Goal: Task Accomplishment & Management: Manage account settings

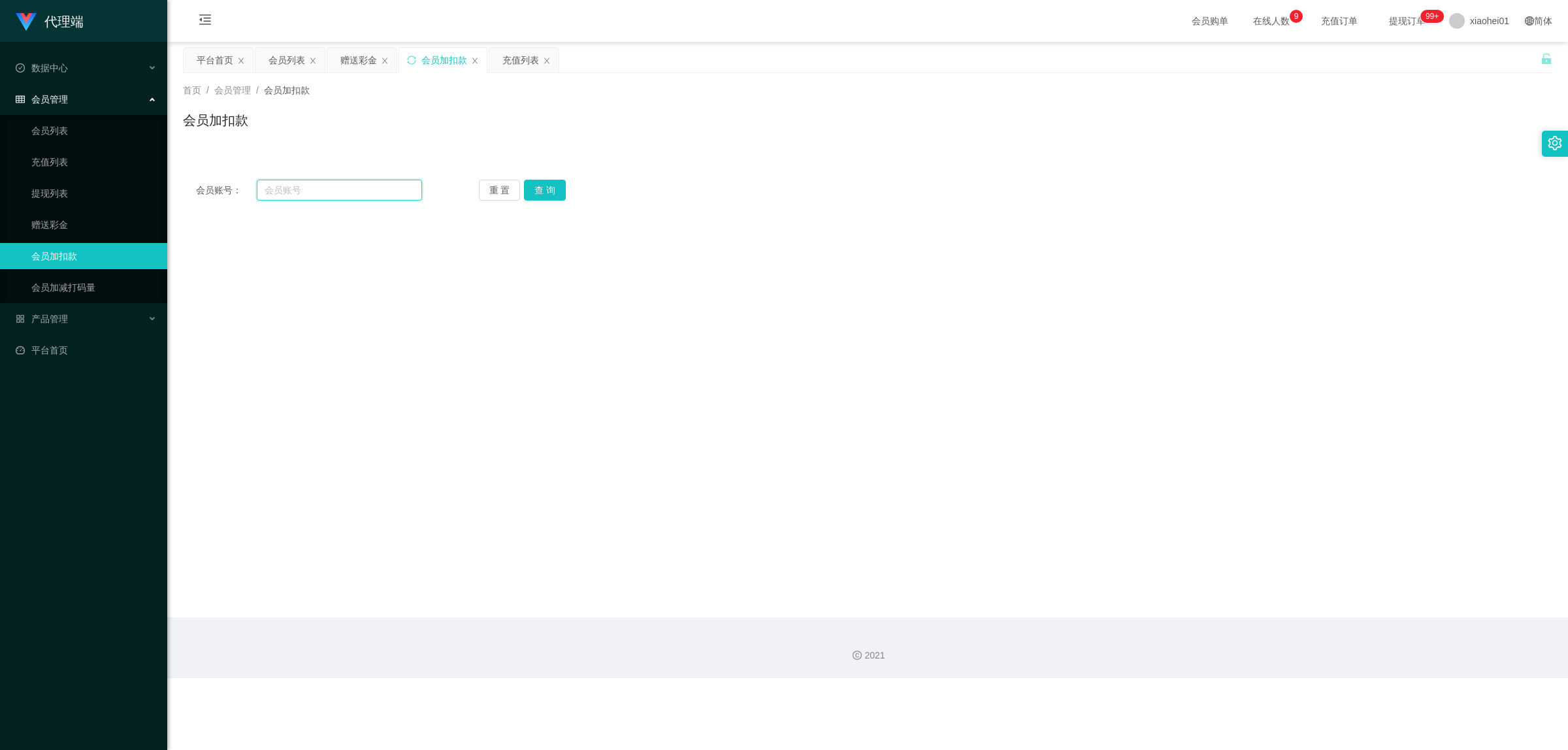
click at [359, 193] on input "text" at bounding box center [339, 190] width 165 height 21
paste input "Liuwoaideren"
type input "Liuwoaideren"
click at [539, 191] on button "查 询" at bounding box center [545, 190] width 42 height 21
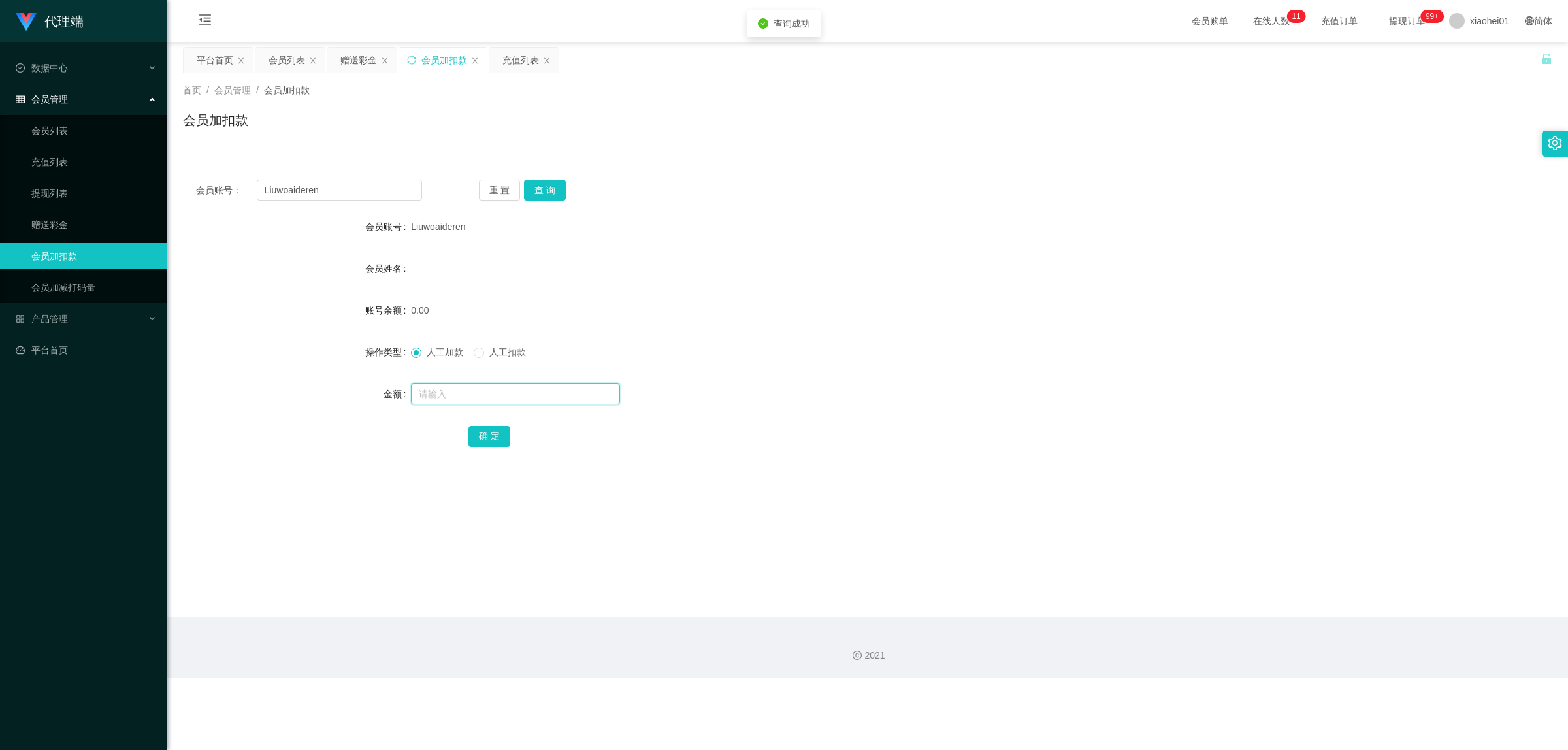
click at [457, 389] on input "text" at bounding box center [515, 394] width 209 height 21
type input "100"
click at [480, 440] on button "确 定" at bounding box center [489, 437] width 42 height 21
click at [509, 62] on div "充值列表" at bounding box center [520, 60] width 36 height 25
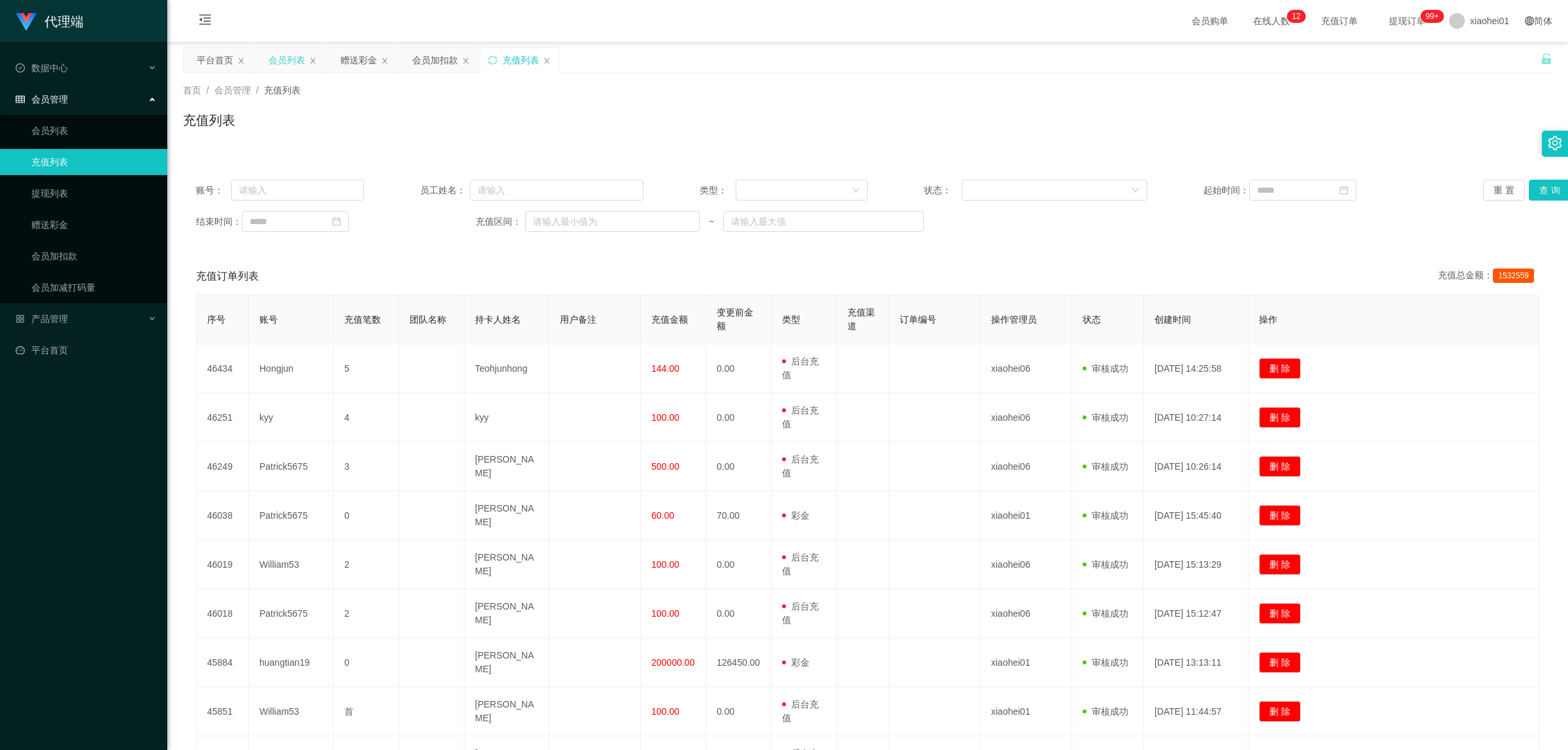
click at [282, 53] on div "会员列表" at bounding box center [286, 60] width 36 height 25
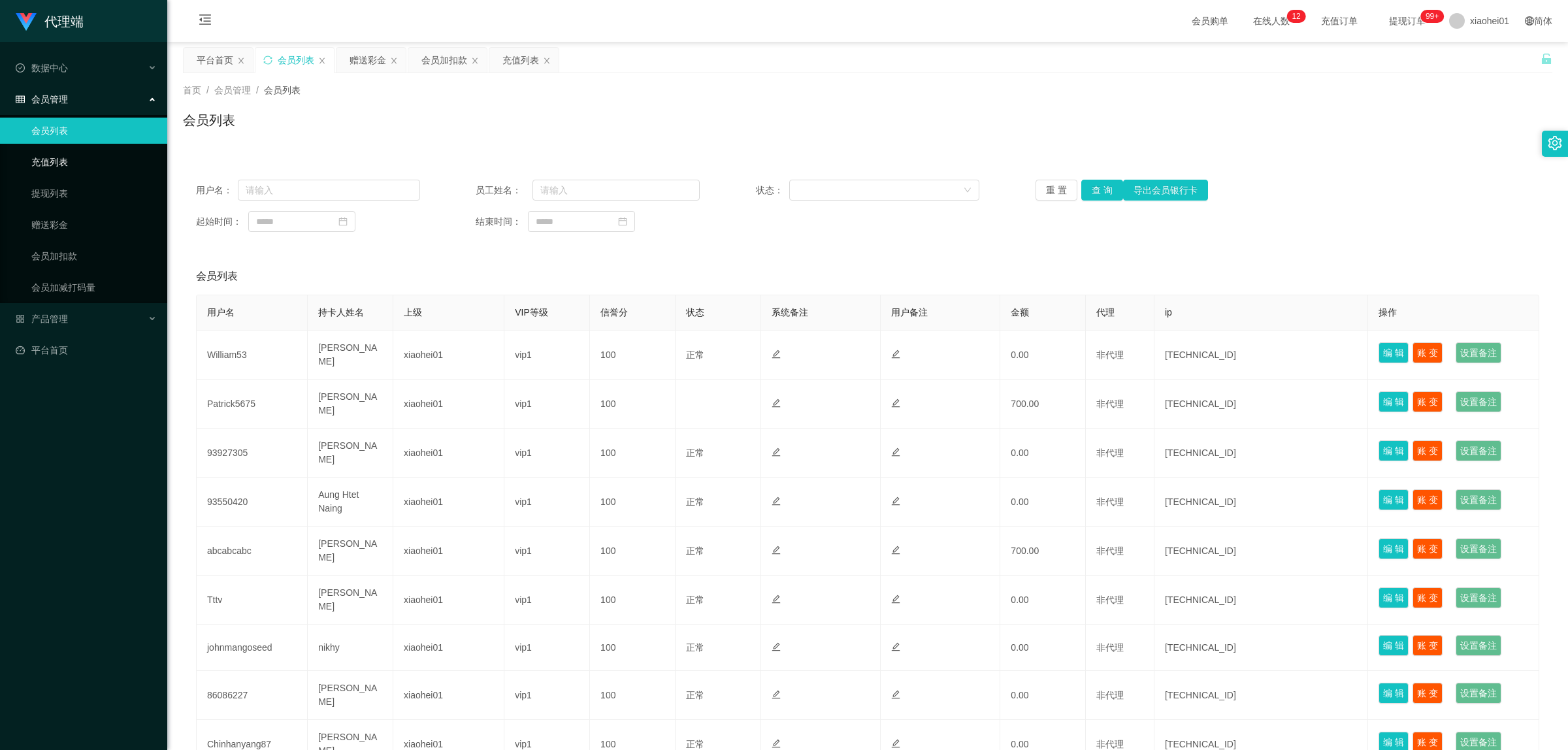
click at [57, 164] on link "充值列表" at bounding box center [94, 162] width 125 height 26
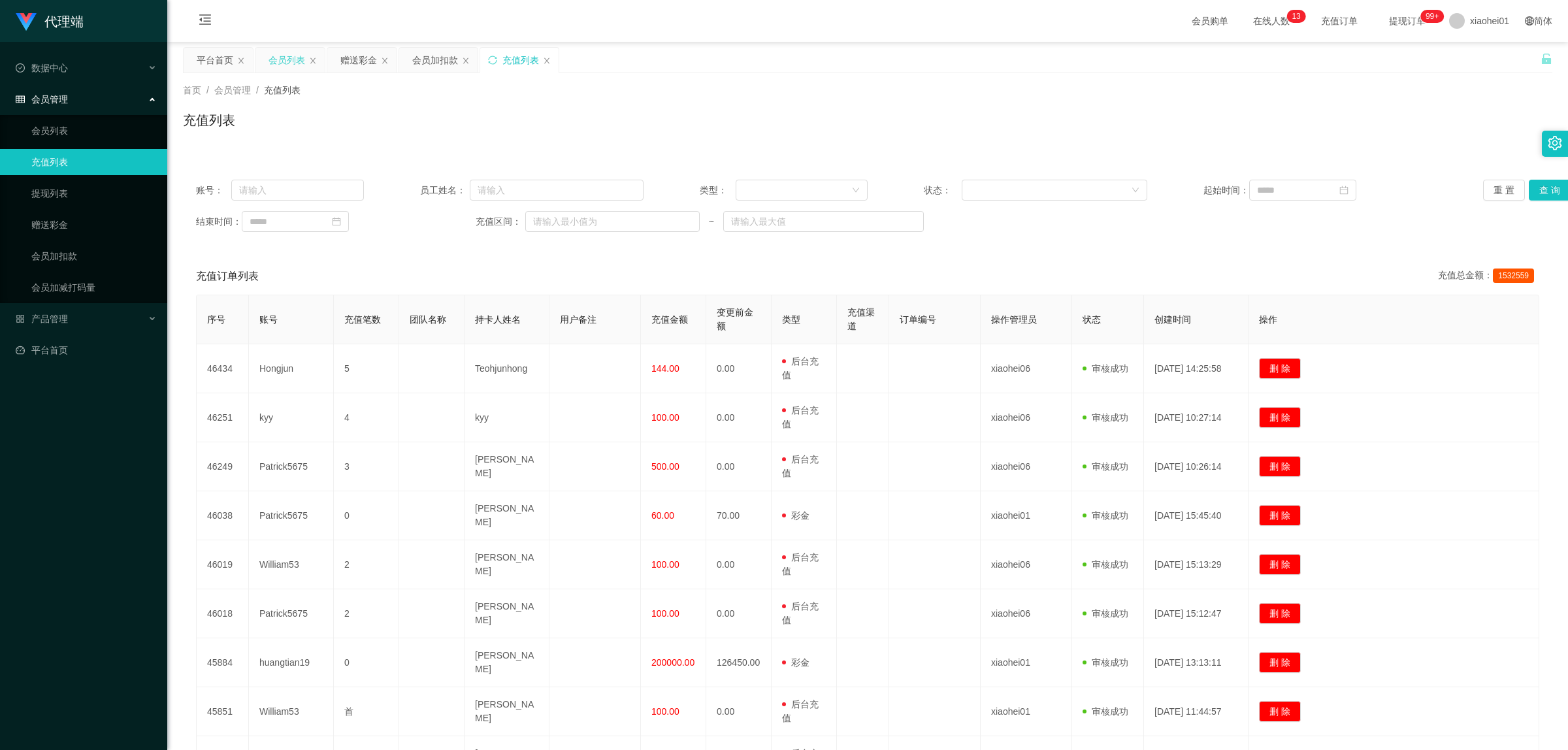
click at [293, 57] on div "会员列表" at bounding box center [286, 60] width 36 height 25
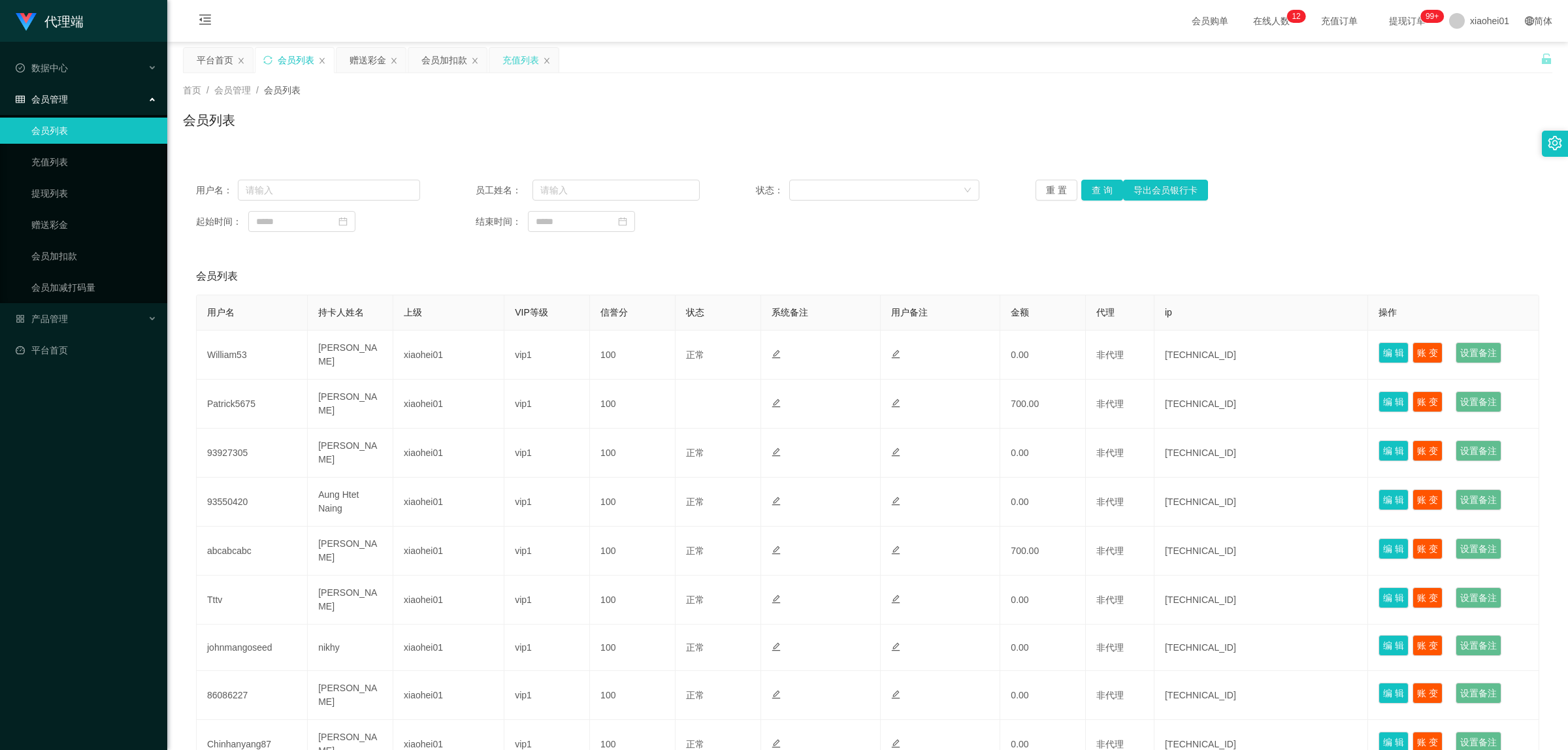
click at [511, 59] on div "充值列表" at bounding box center [520, 60] width 36 height 25
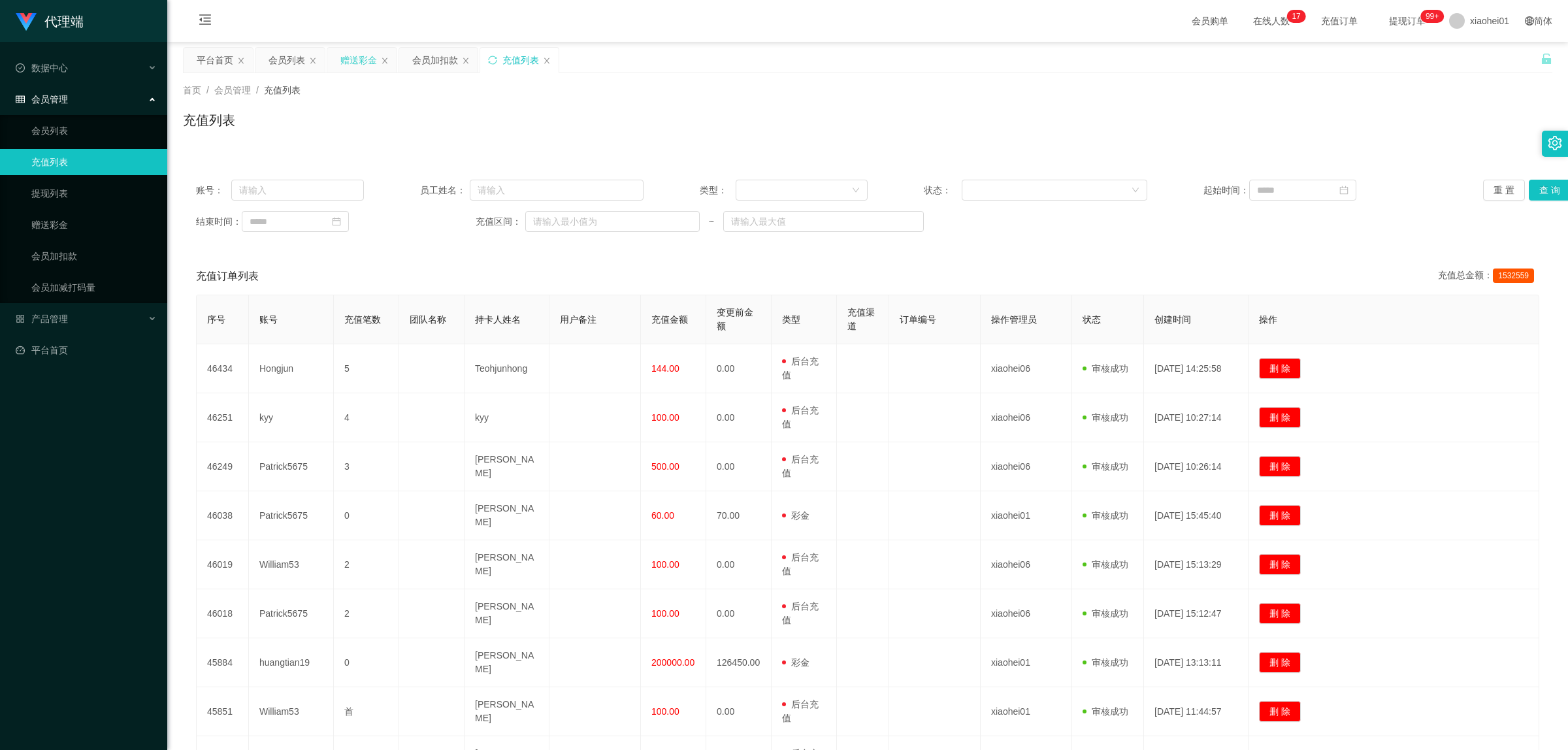
click at [341, 60] on div "赠送彩金" at bounding box center [358, 60] width 36 height 25
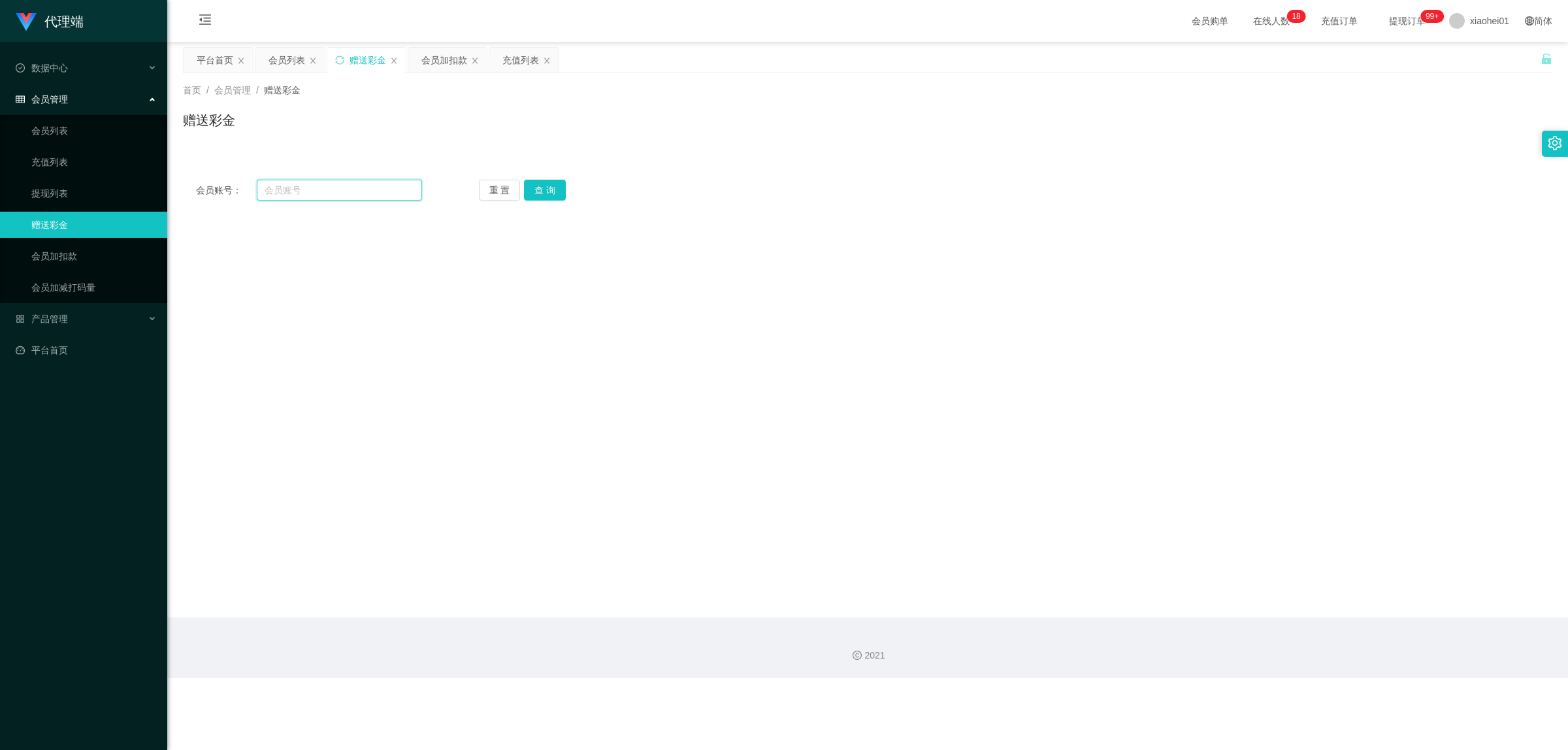
click at [358, 197] on input "text" at bounding box center [339, 190] width 165 height 21
click at [347, 184] on input "text" at bounding box center [339, 190] width 165 height 21
paste input "Kelvin25"
type input "Kelvin25"
click at [554, 192] on button "查 询" at bounding box center [545, 190] width 42 height 21
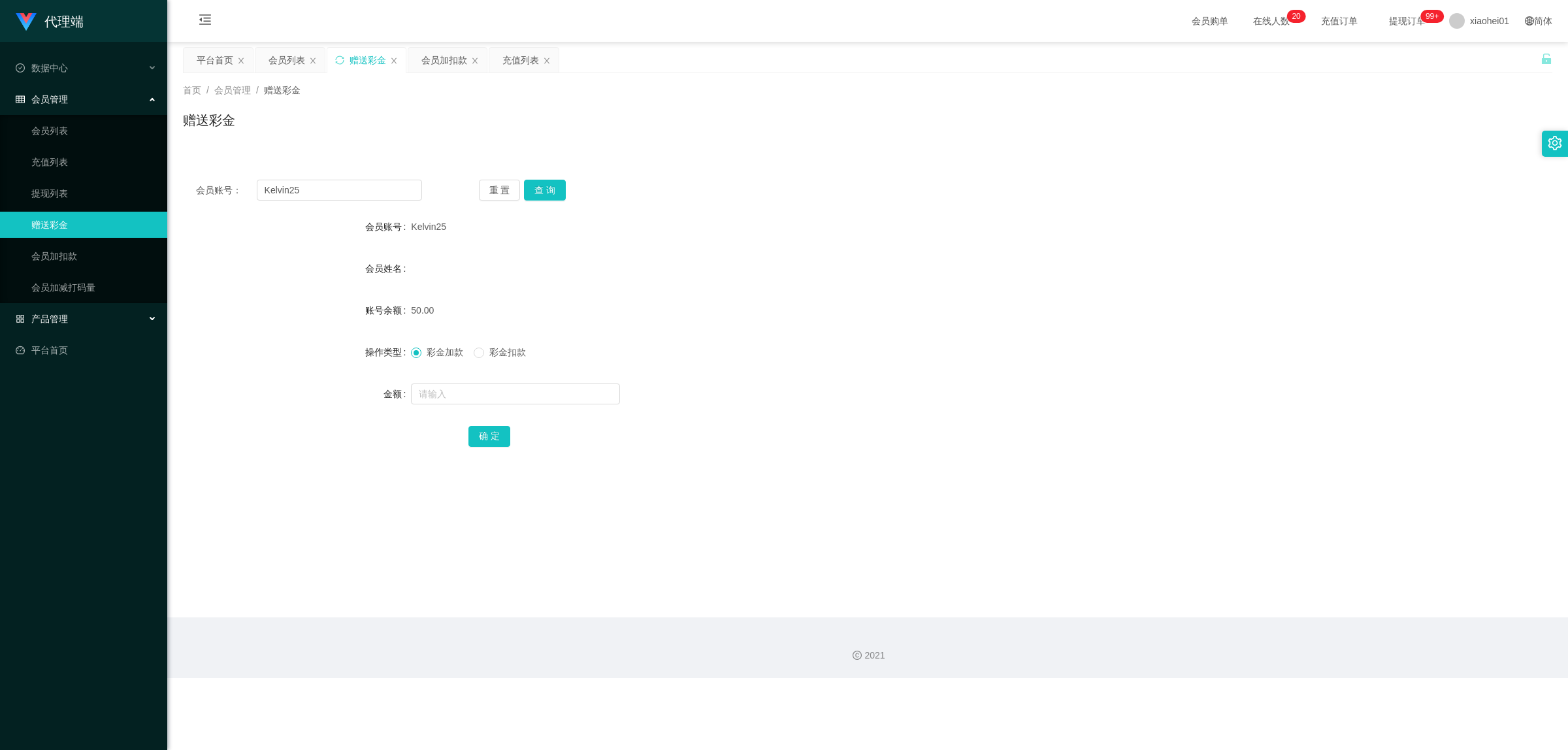
click at [77, 307] on div "产品管理" at bounding box center [83, 319] width 167 height 26
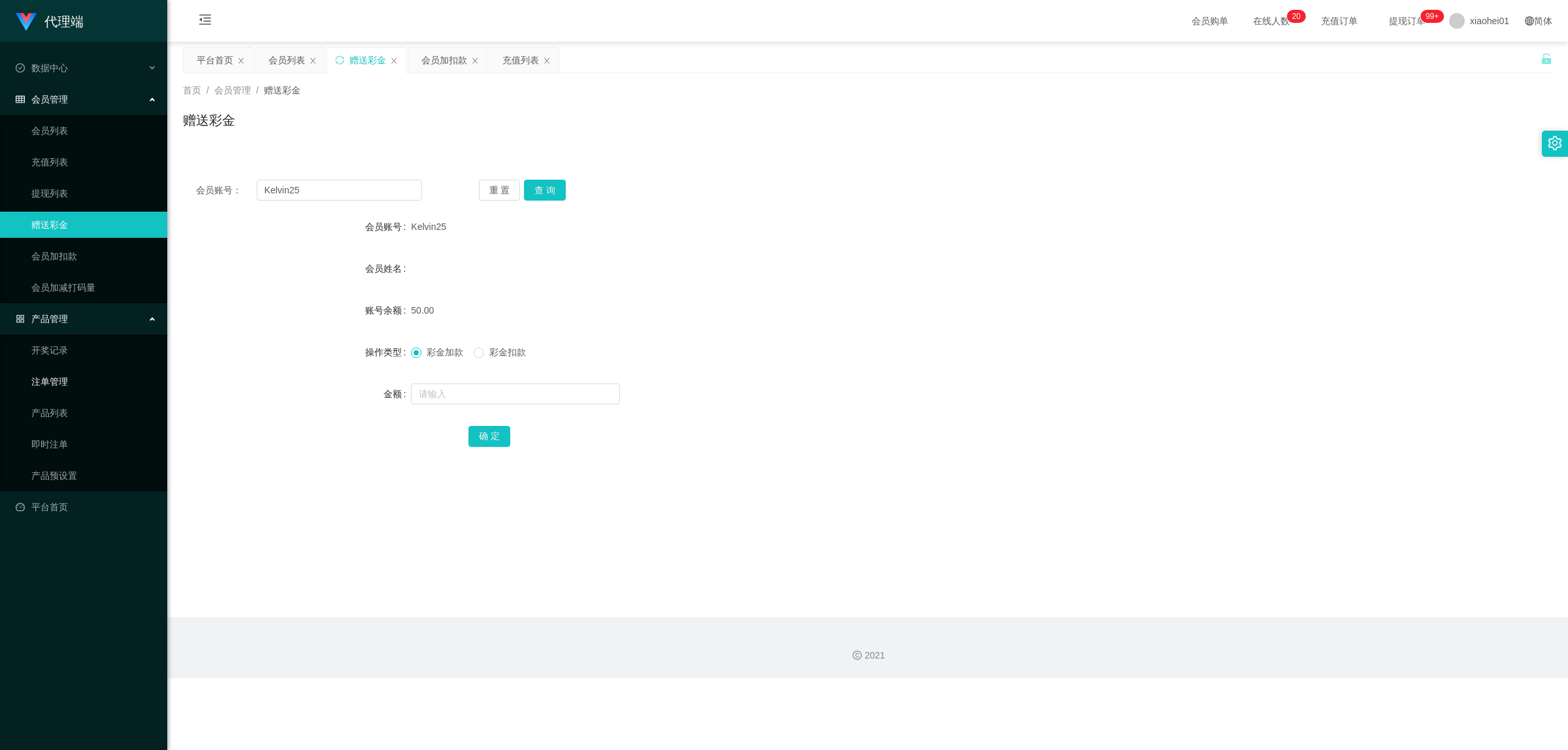
click at [66, 376] on link "注单管理" at bounding box center [94, 382] width 125 height 26
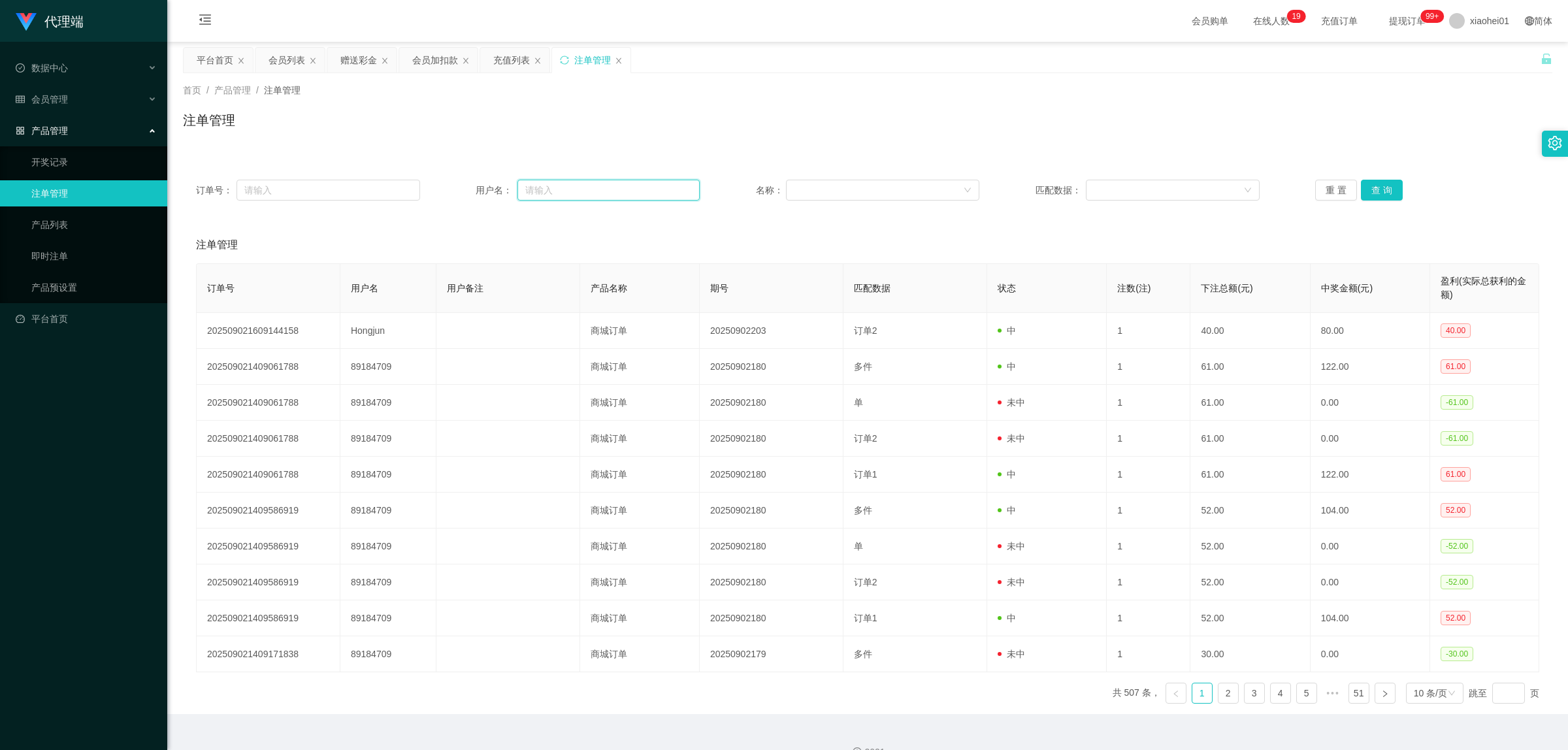
click at [579, 184] on input "text" at bounding box center [608, 190] width 182 height 21
paste input "Kelvin25"
type input "Kelvin25"
click at [1388, 190] on button "查 询" at bounding box center [1382, 190] width 42 height 21
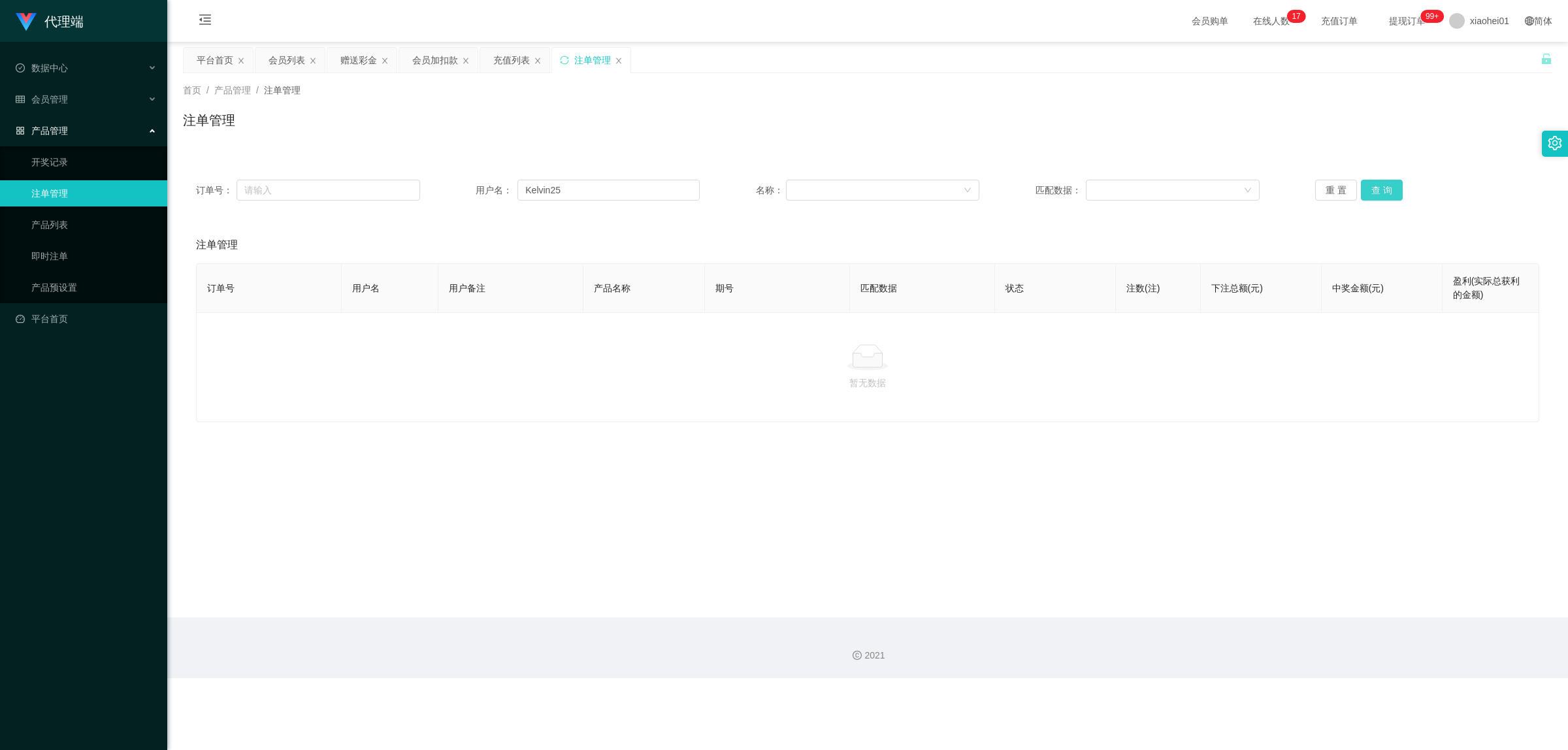
click at [1378, 184] on button "查 询" at bounding box center [1382, 190] width 42 height 21
click at [1382, 193] on button "查 询" at bounding box center [1382, 190] width 42 height 21
click at [421, 69] on div "会员加扣款" at bounding box center [435, 60] width 46 height 25
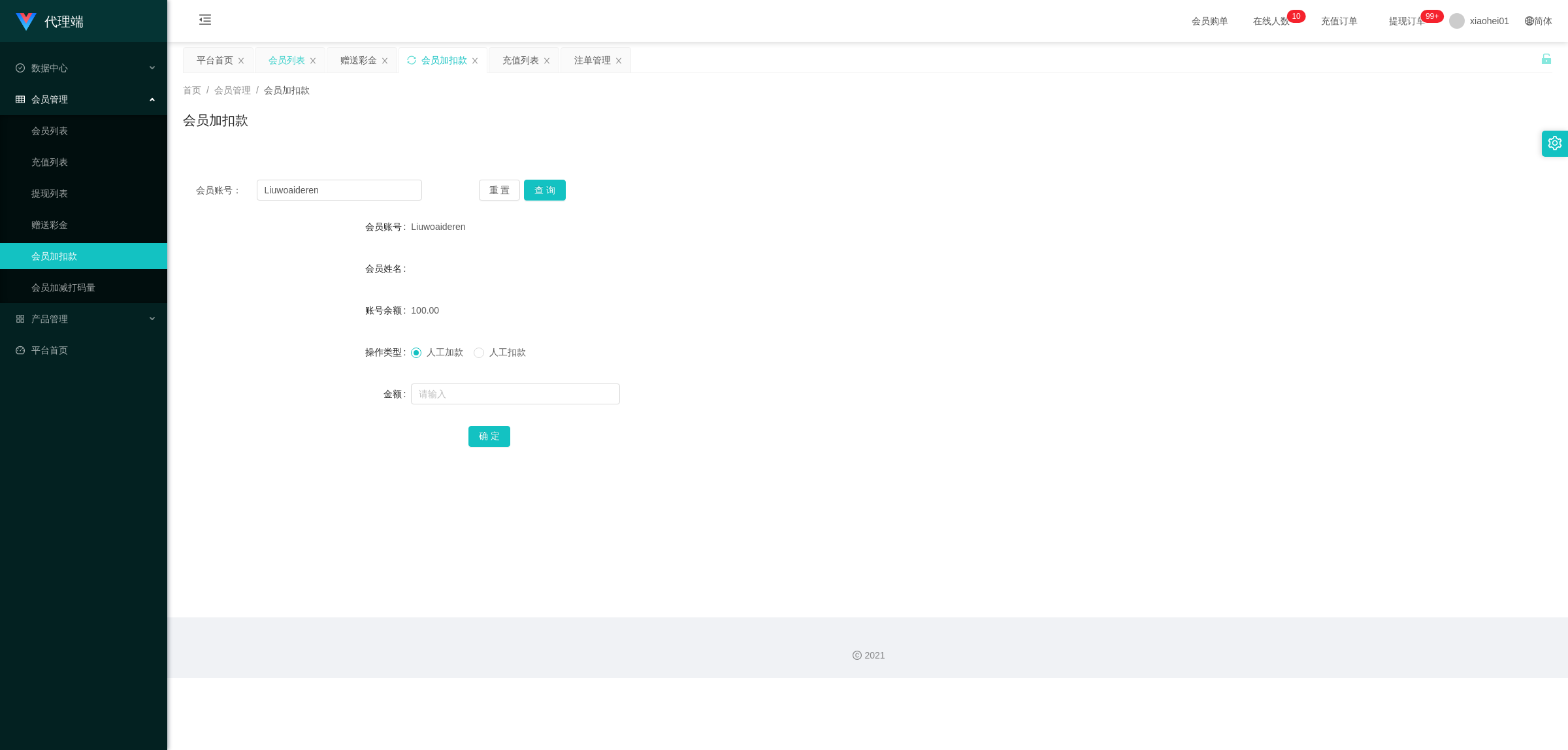
click at [294, 62] on div "会员列表" at bounding box center [286, 60] width 36 height 25
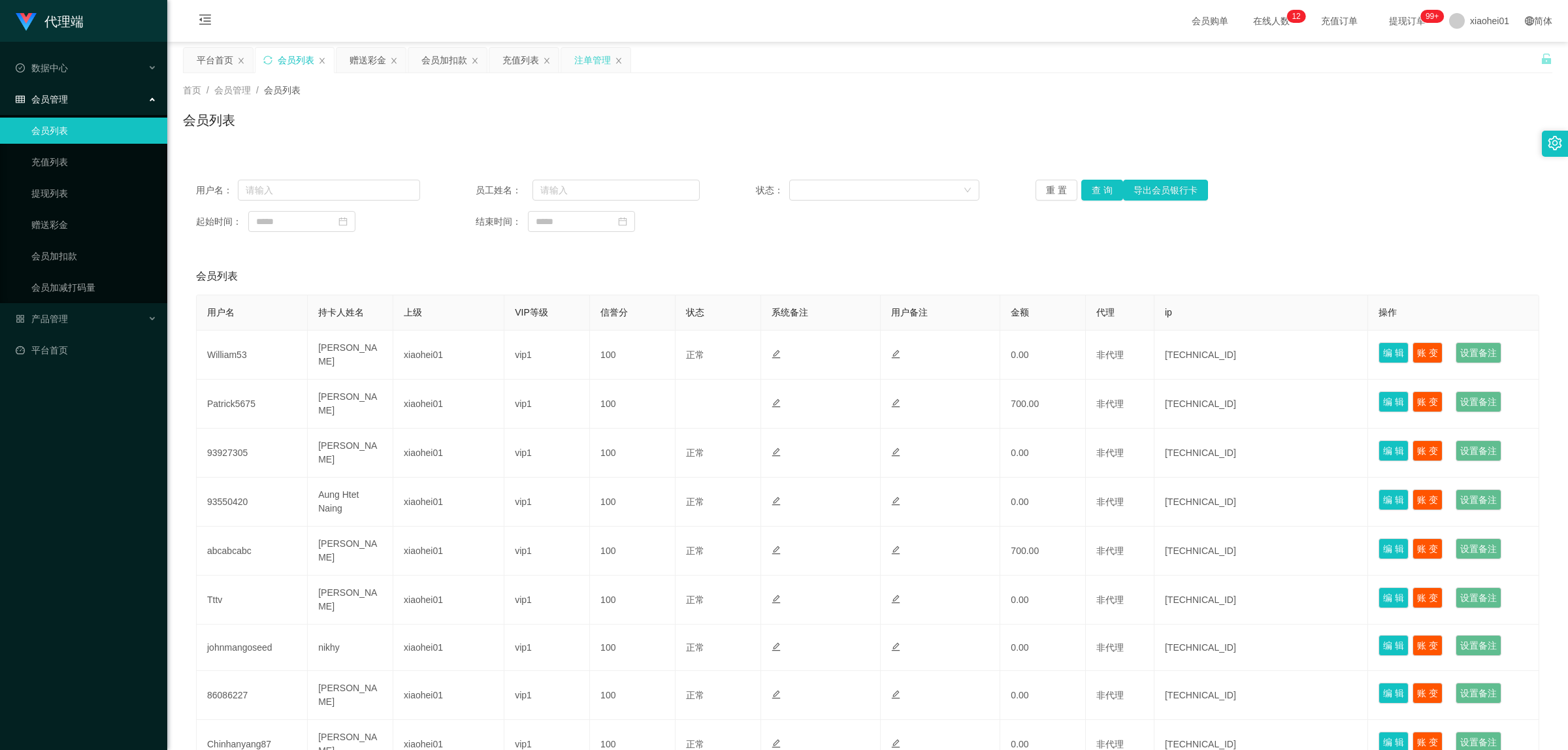
click at [586, 62] on div "注单管理" at bounding box center [592, 60] width 36 height 25
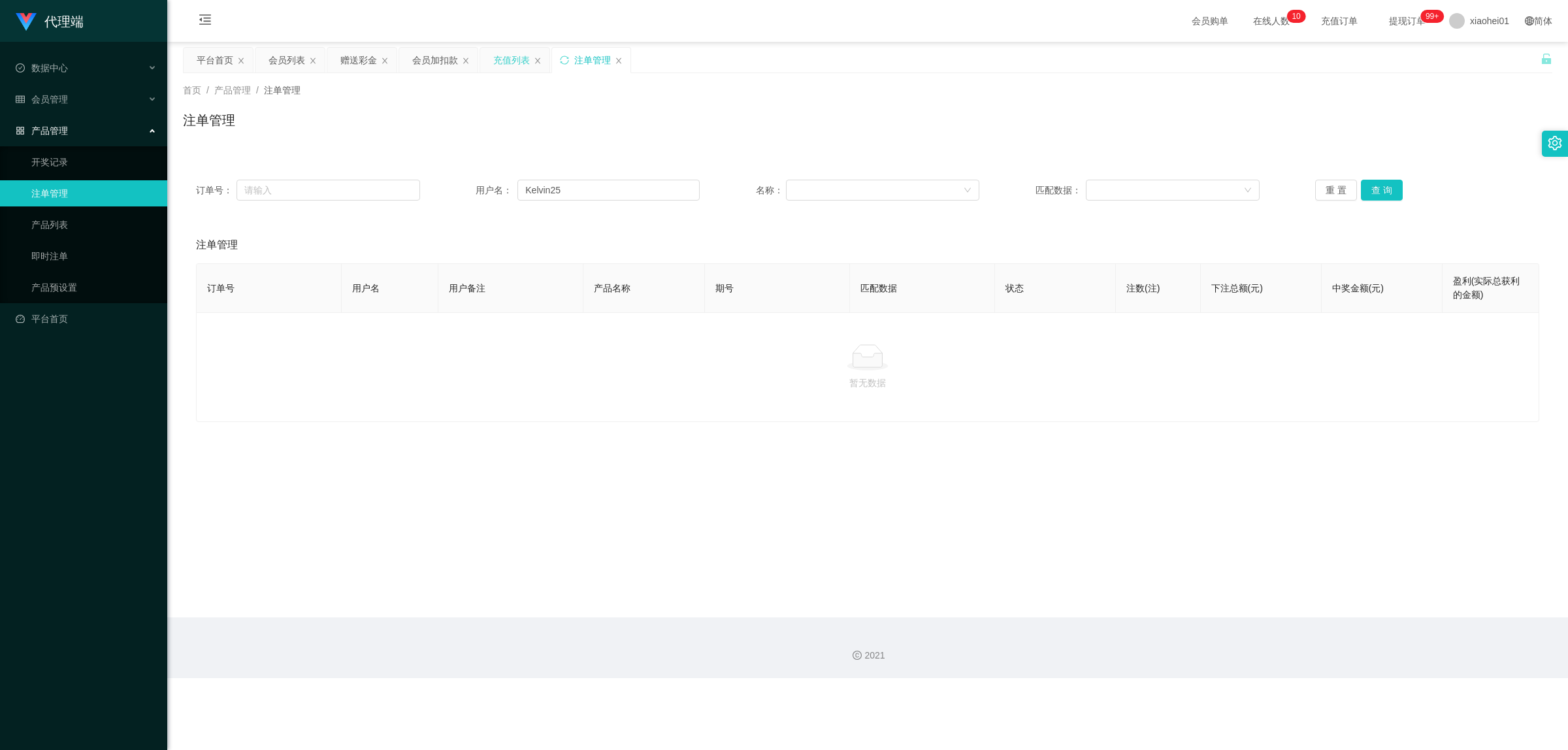
click at [531, 60] on div "充值列表" at bounding box center [515, 60] width 70 height 25
click at [527, 60] on div "充值列表" at bounding box center [511, 60] width 36 height 25
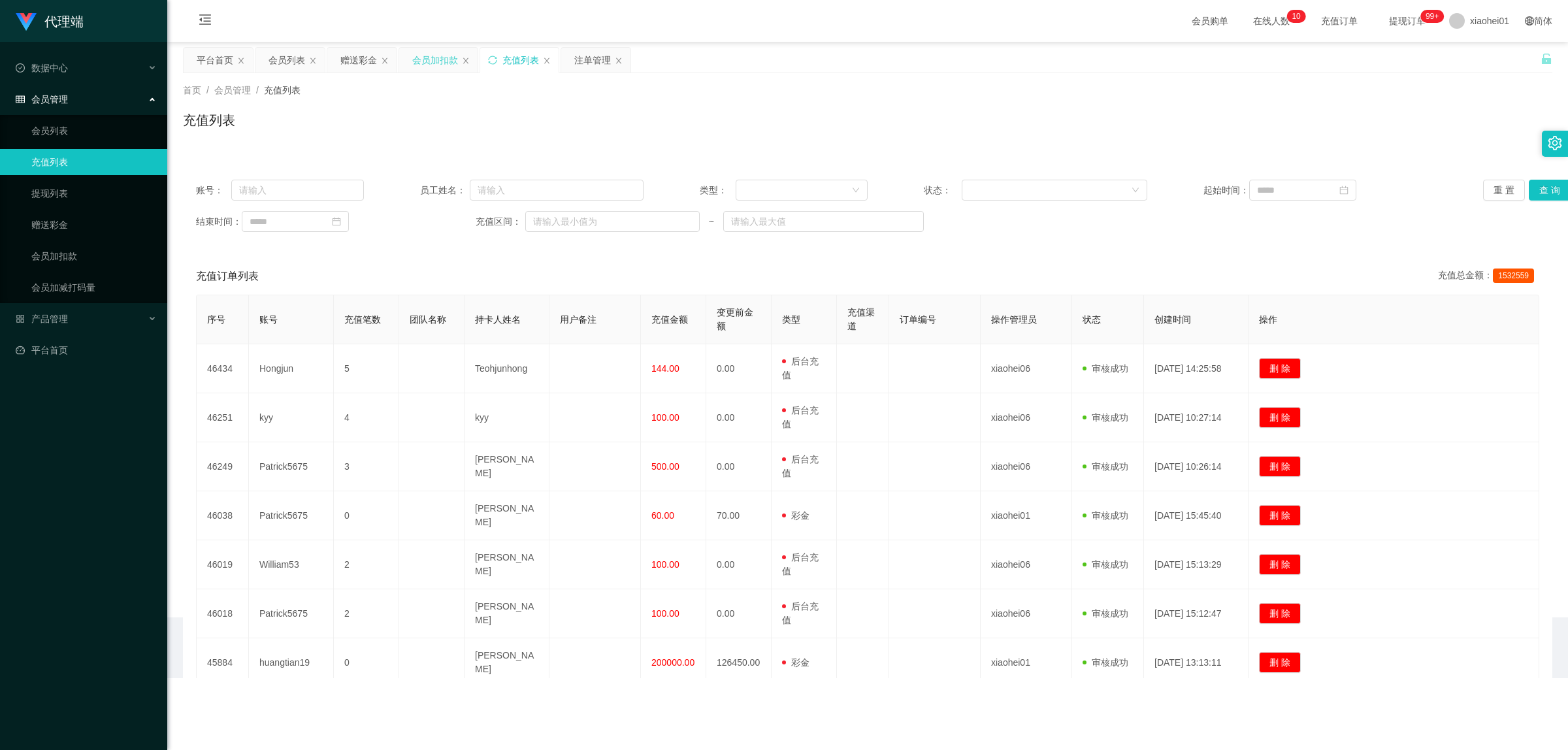
click at [450, 63] on div "会员加扣款" at bounding box center [435, 60] width 46 height 25
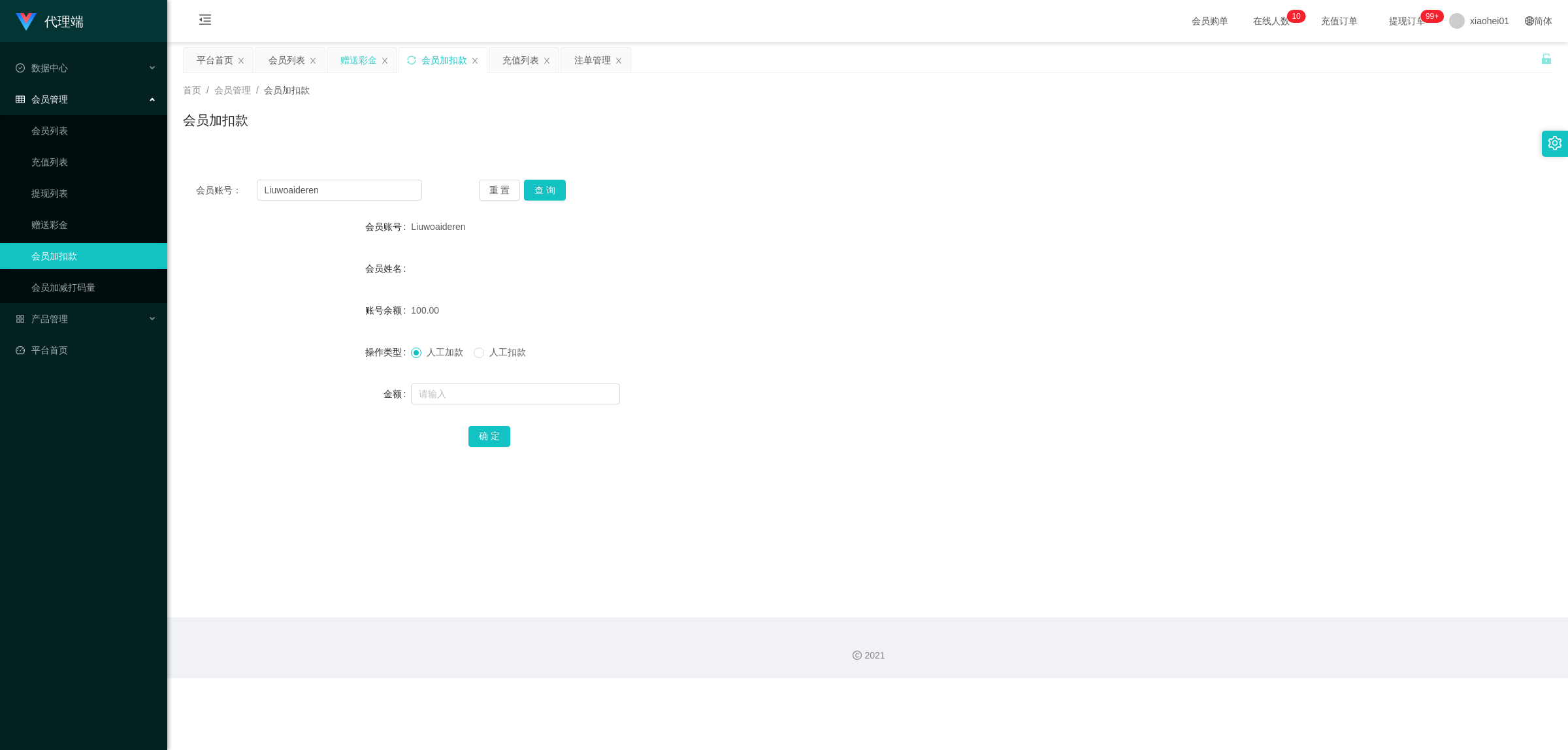
click at [354, 63] on div "赠送彩金" at bounding box center [358, 60] width 36 height 25
click at [290, 66] on div "会员列表" at bounding box center [286, 60] width 36 height 25
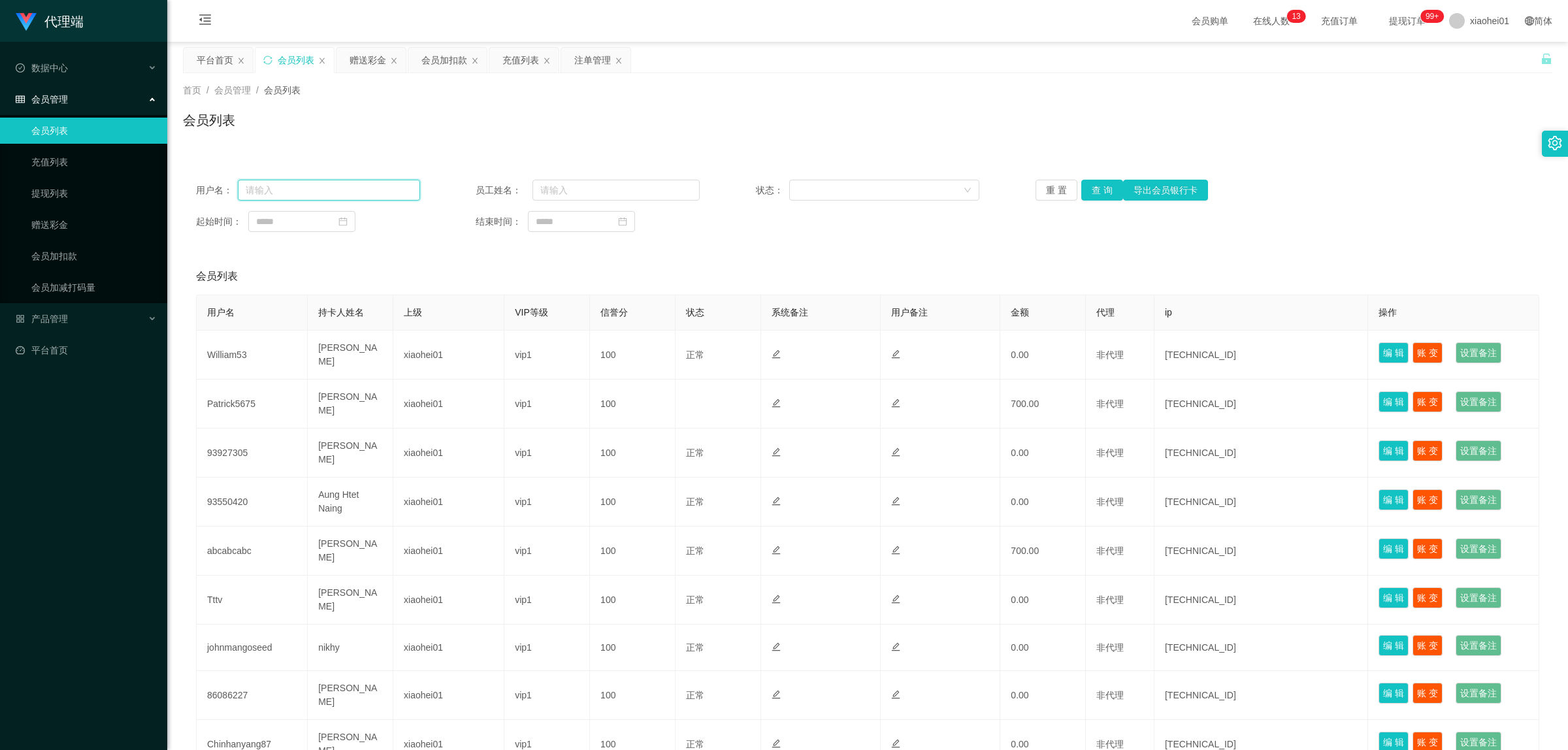
click at [290, 184] on input "text" at bounding box center [328, 190] width 182 height 21
paste input "Kelvin25"
click at [1099, 193] on button "查 询" at bounding box center [1102, 190] width 42 height 21
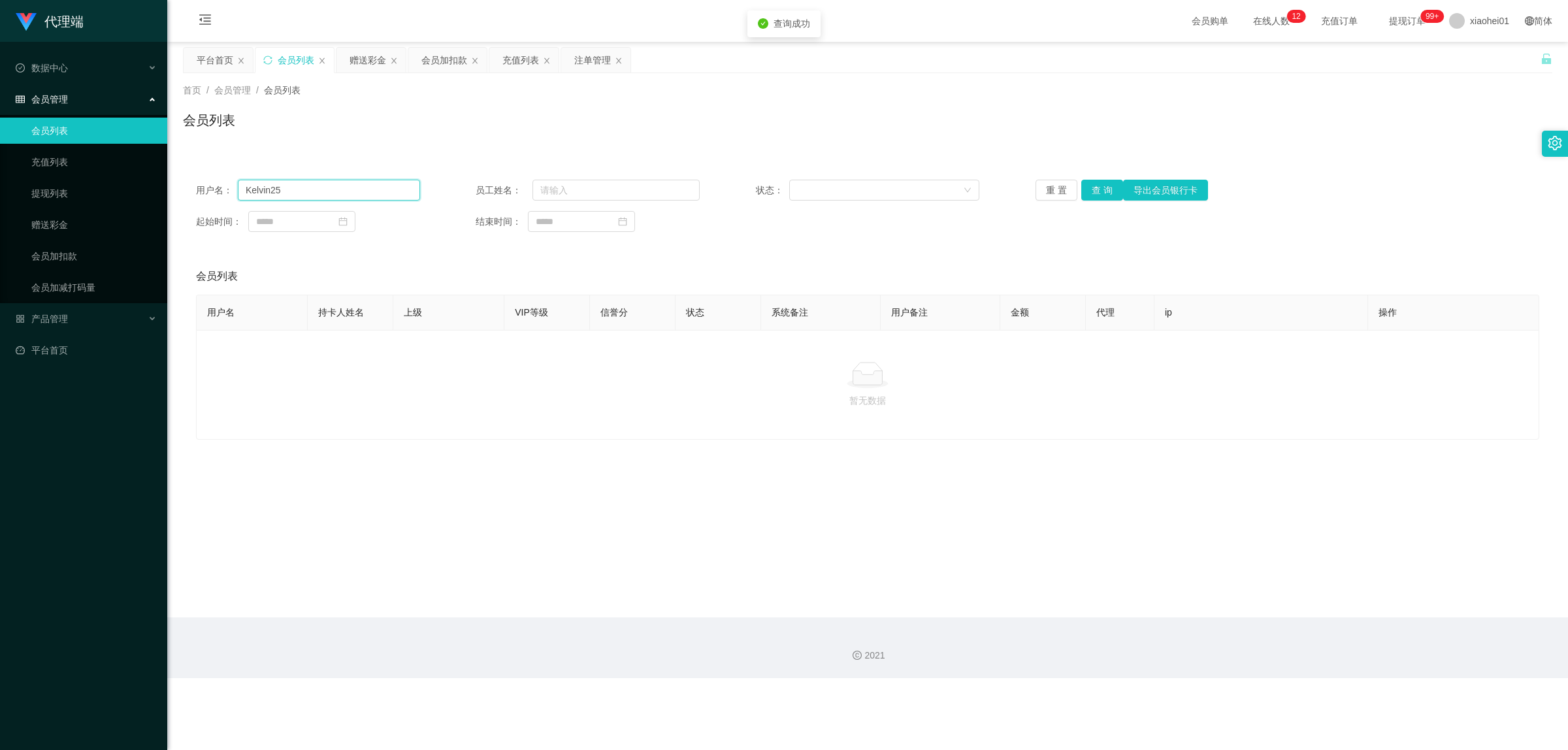
click at [290, 195] on input "Kelvin25" at bounding box center [328, 190] width 182 height 21
click at [1101, 192] on button "查 询" at bounding box center [1102, 190] width 42 height 21
click at [1095, 192] on button "查 询" at bounding box center [1102, 190] width 42 height 21
click at [311, 193] on input "[PERSON_NAME]" at bounding box center [328, 190] width 182 height 21
type input "K"
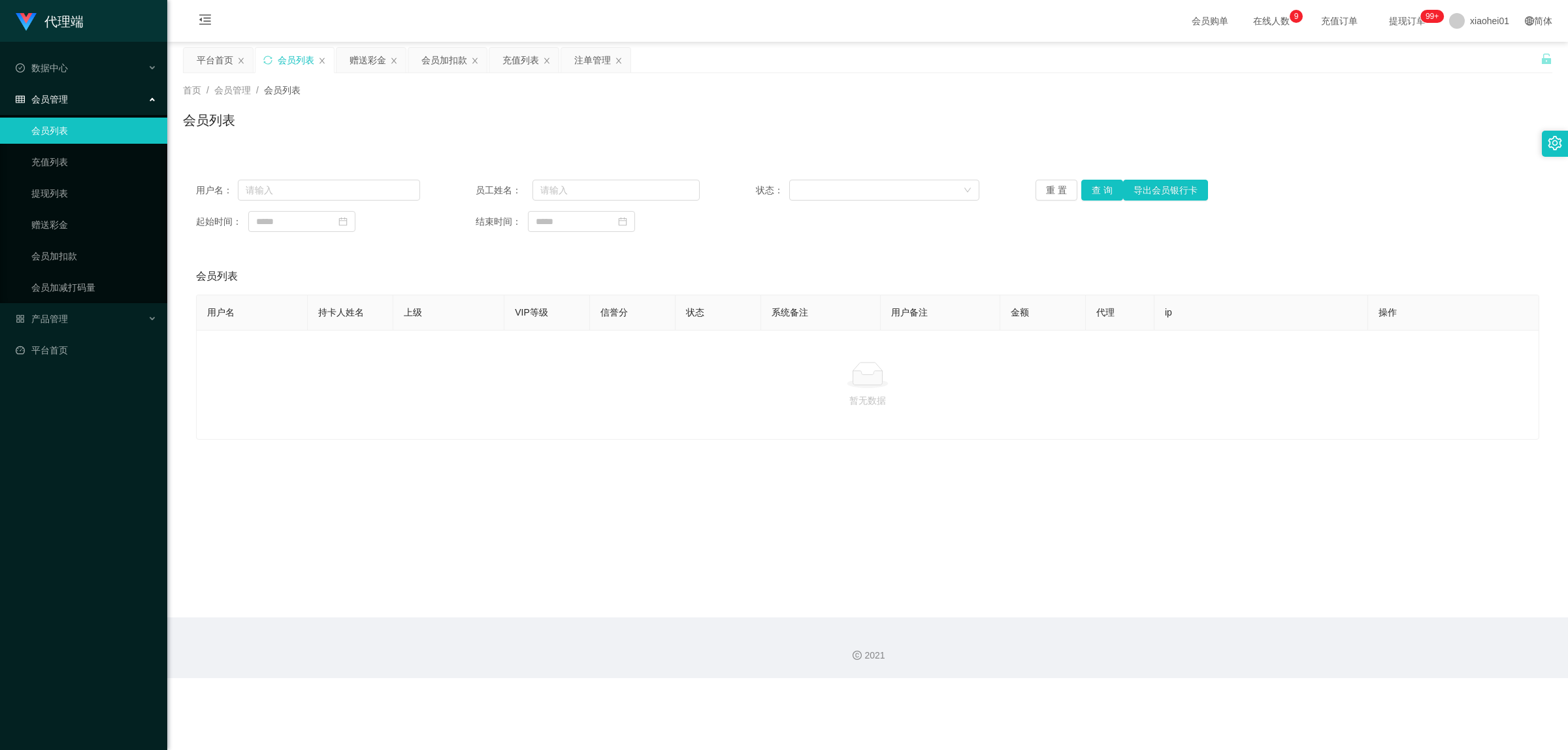
click at [236, 94] on span "会员管理" at bounding box center [232, 90] width 36 height 11
click at [223, 88] on span "会员管理" at bounding box center [232, 90] width 36 height 11
click at [288, 95] on div "首页 / 会员管理 / 会员列表 /" at bounding box center [867, 90] width 1369 height 14
click at [288, 87] on span "会员列表" at bounding box center [281, 90] width 36 height 11
click at [267, 94] on span "会员列表" at bounding box center [281, 90] width 36 height 11
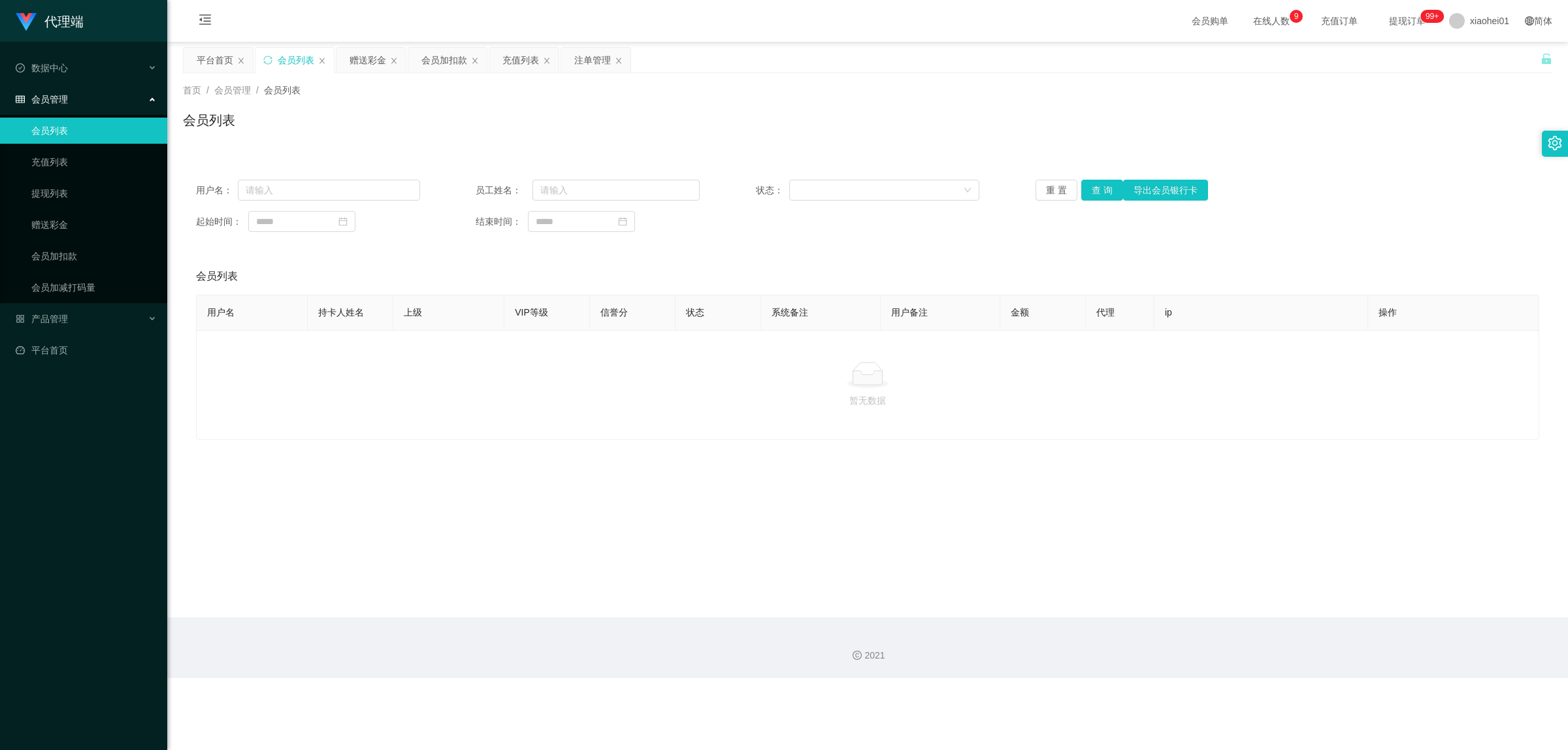
click at [223, 93] on span "会员管理" at bounding box center [232, 90] width 36 height 11
drag, startPoint x: 450, startPoint y: 57, endPoint x: 433, endPoint y: 66, distance: 19.2
click at [450, 60] on div "会员加扣款" at bounding box center [444, 60] width 46 height 25
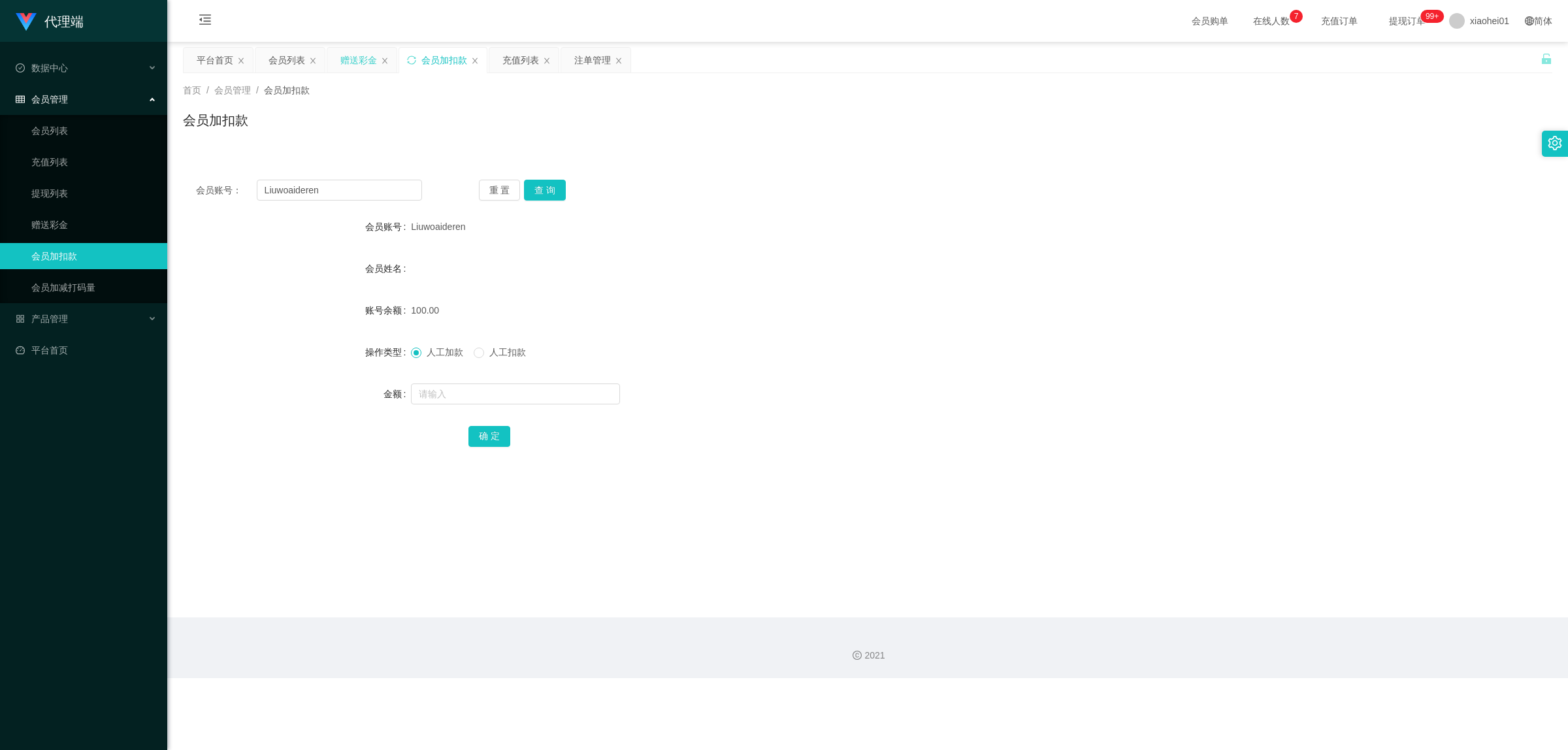
click at [364, 59] on div "赠送彩金" at bounding box center [358, 60] width 36 height 25
click at [290, 57] on div "会员列表" at bounding box center [286, 60] width 36 height 25
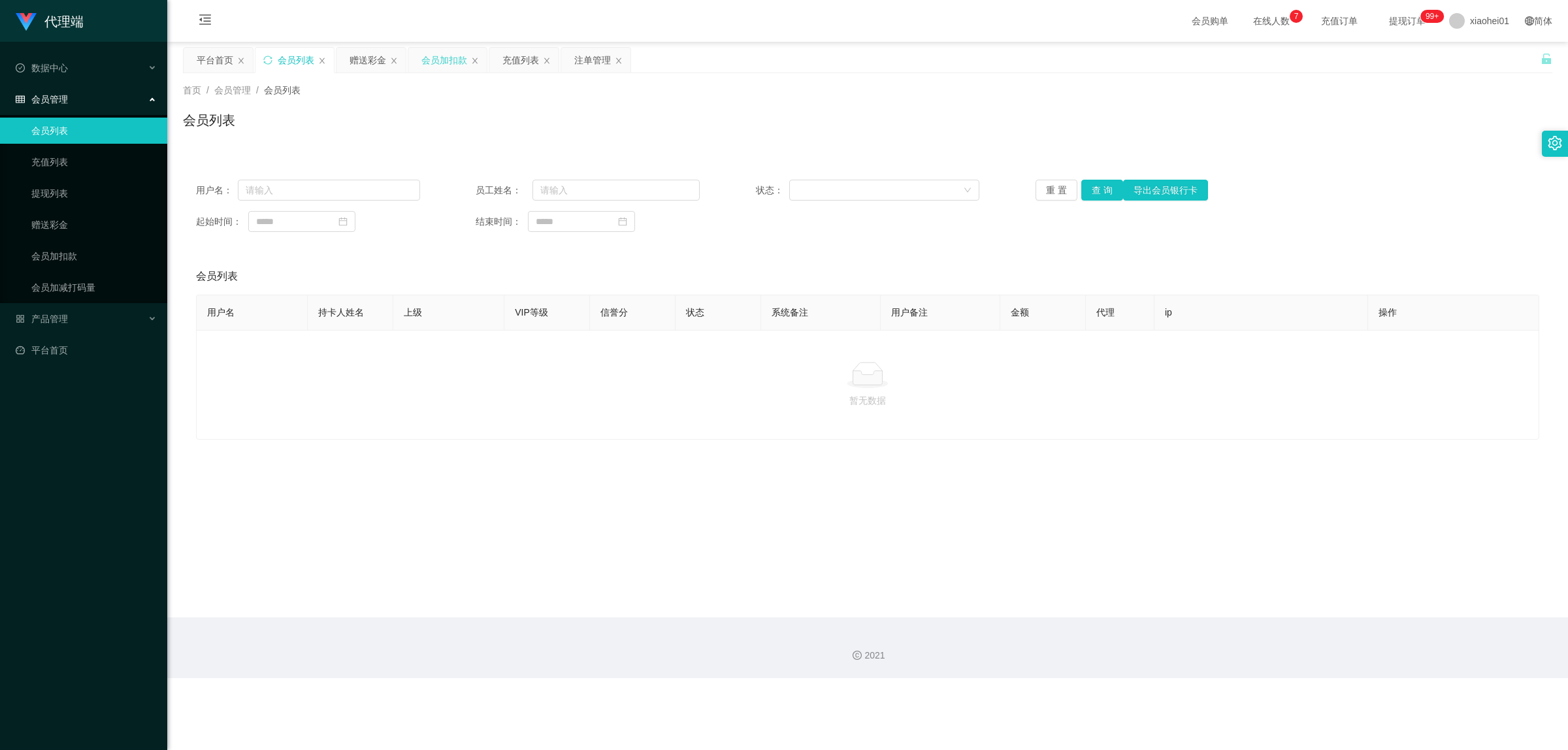
click at [450, 59] on div "会员加扣款" at bounding box center [444, 60] width 46 height 25
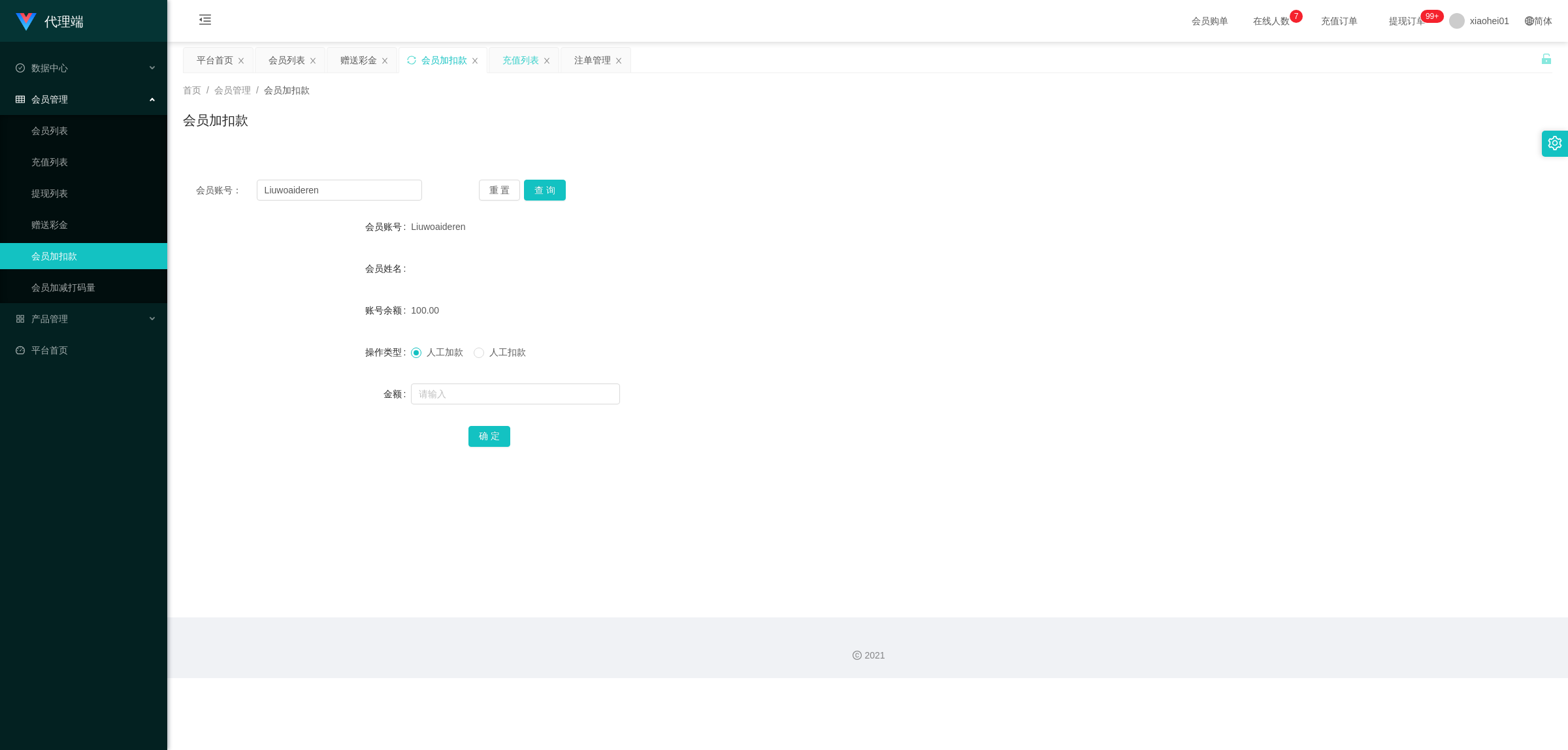
click at [510, 63] on div "充值列表" at bounding box center [520, 60] width 36 height 25
